Goal: Task Accomplishment & Management: Use online tool/utility

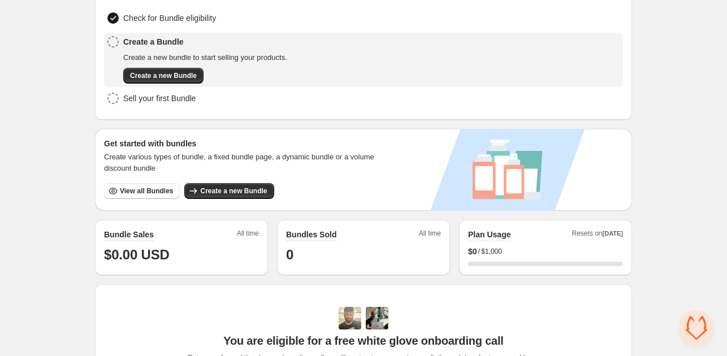
scroll to position [113, 0]
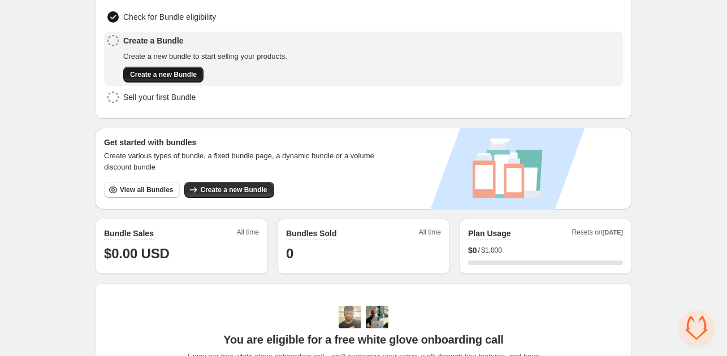
click at [160, 76] on span "Create a new Bundle" at bounding box center [163, 74] width 67 height 9
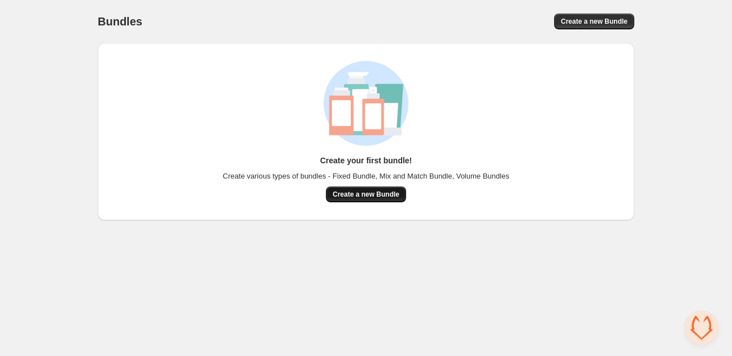
click at [376, 193] on span "Create a new Bundle" at bounding box center [366, 194] width 67 height 9
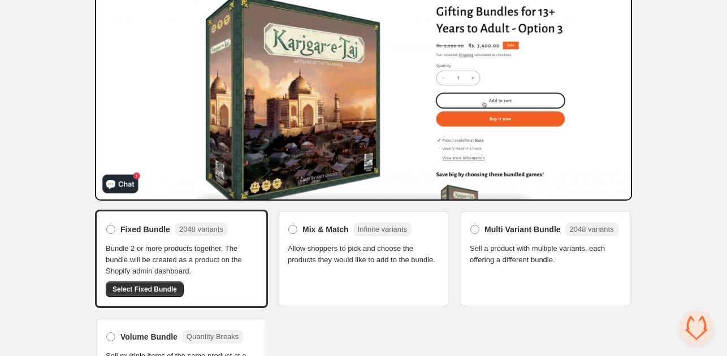
scroll to position [151, 0]
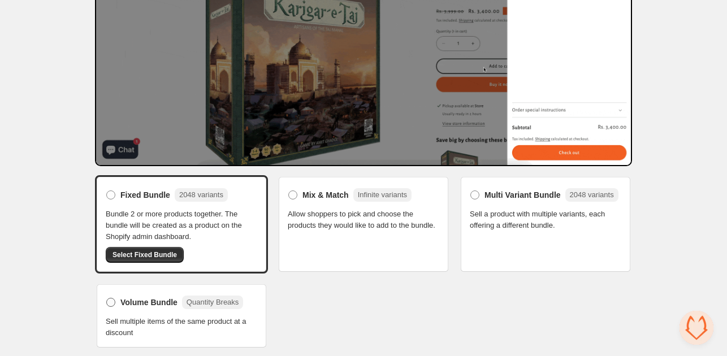
click at [111, 305] on span at bounding box center [110, 302] width 9 height 9
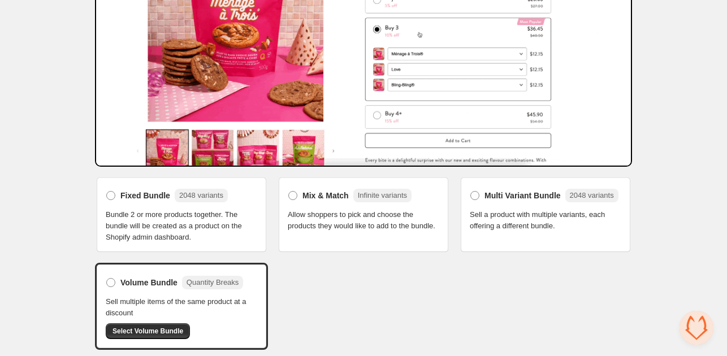
scroll to position [151, 0]
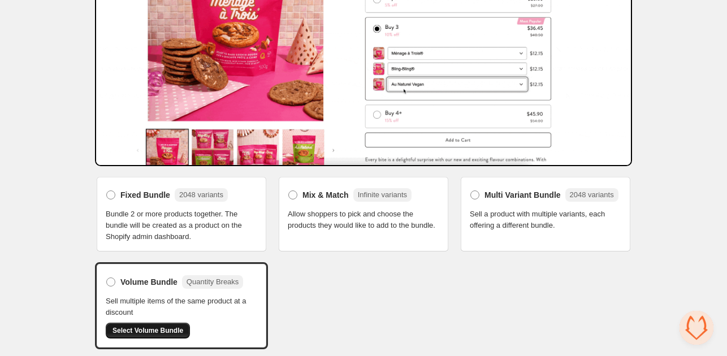
click at [176, 323] on button "Select Volume Bundle" at bounding box center [148, 331] width 84 height 16
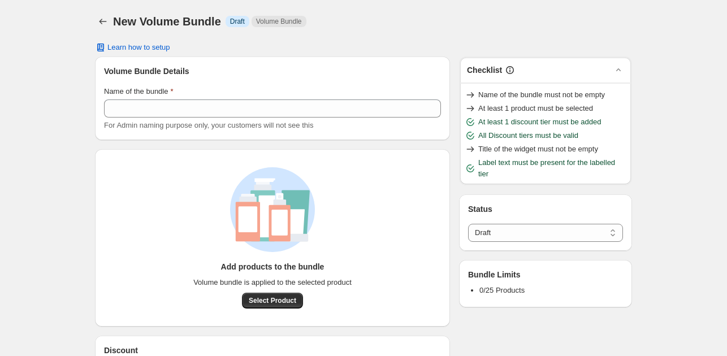
select select "*****"
click at [110, 27] on button "Back" at bounding box center [103, 22] width 16 height 16
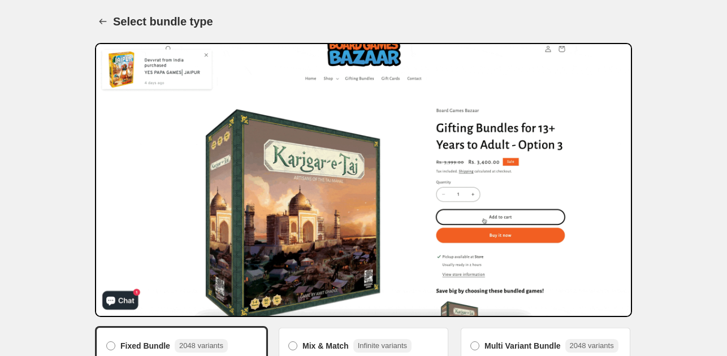
scroll to position [151, 0]
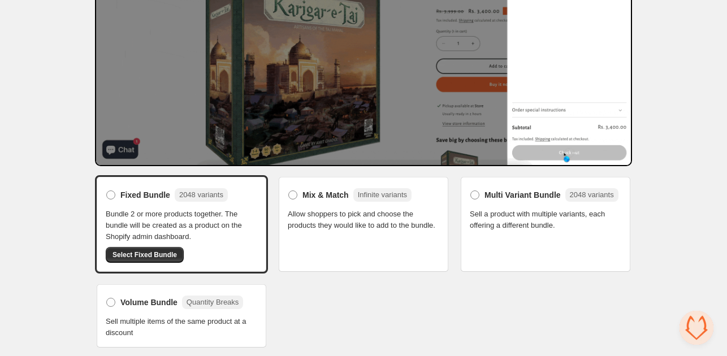
click at [396, 253] on div "Mix & Match Infinite variants Allow shoppers to pick and choose the products th…" at bounding box center [363, 224] width 173 height 98
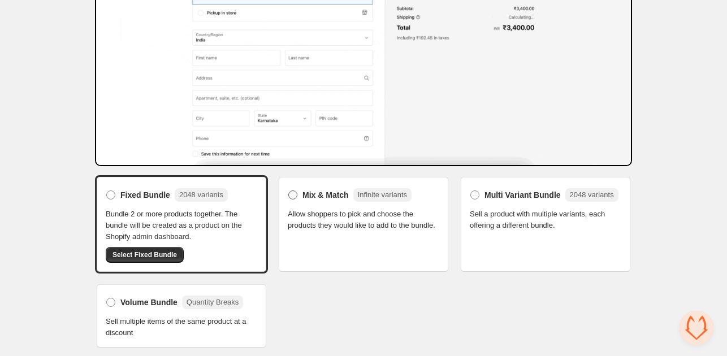
click at [289, 190] on span at bounding box center [292, 194] width 9 height 9
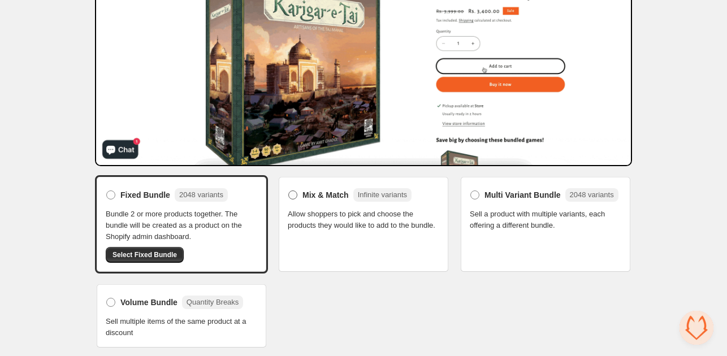
scroll to position [131, 0]
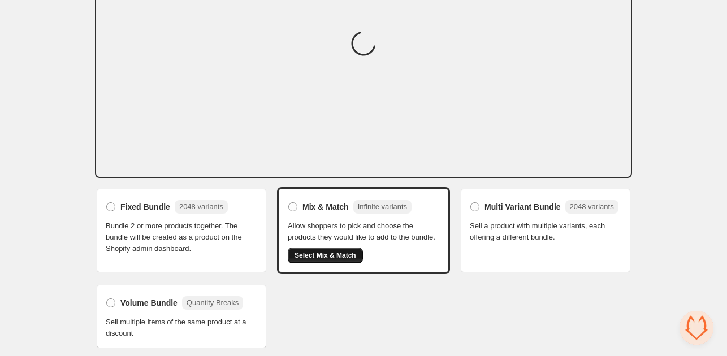
click at [319, 251] on span "Select Mix & Match" at bounding box center [325, 255] width 62 height 9
